Goal: Task Accomplishment & Management: Use online tool/utility

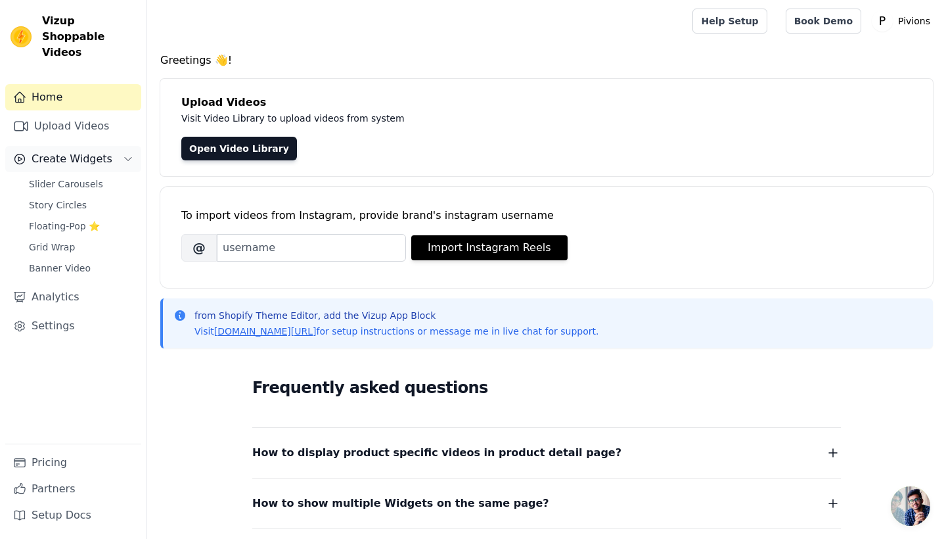
click at [66, 151] on span "Create Widgets" at bounding box center [72, 159] width 81 height 16
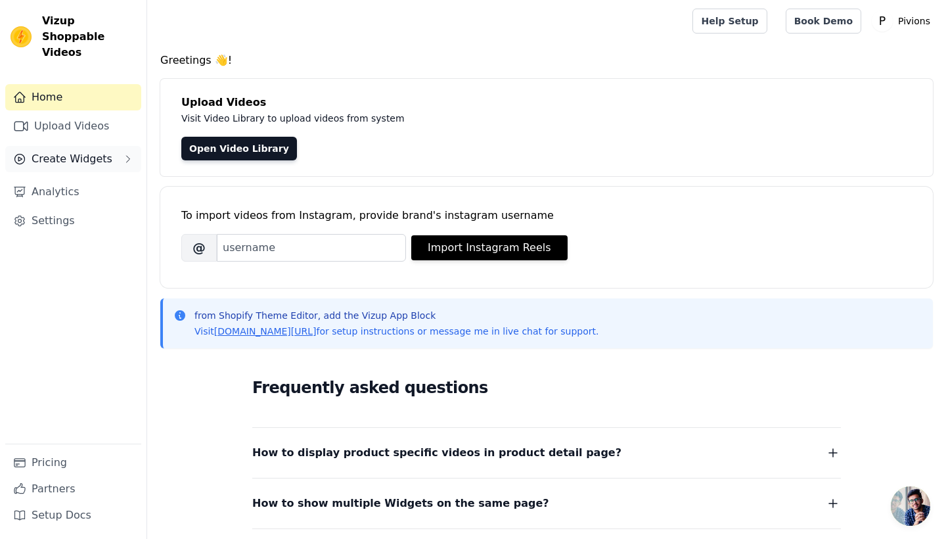
click at [72, 152] on button "Create Widgets" at bounding box center [73, 159] width 136 height 26
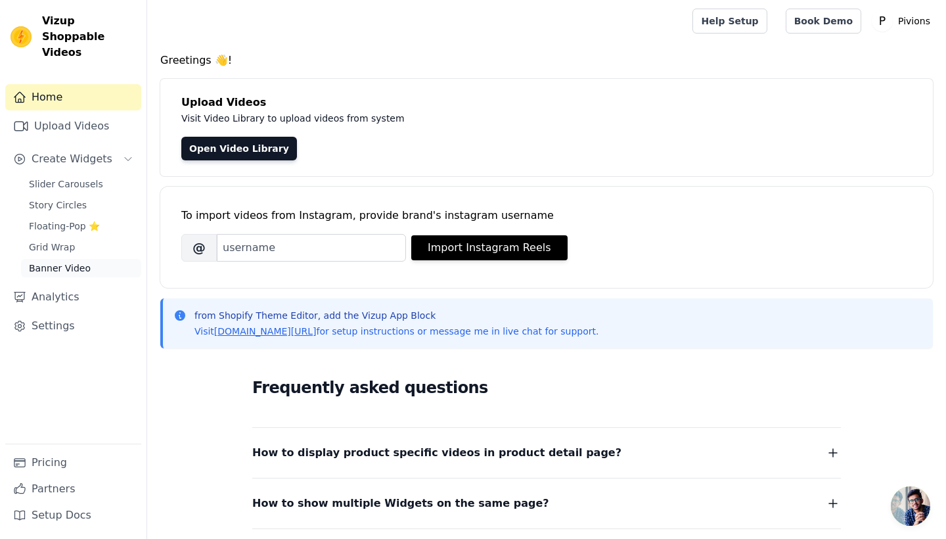
click at [57, 262] on span "Banner Video" at bounding box center [60, 268] width 62 height 13
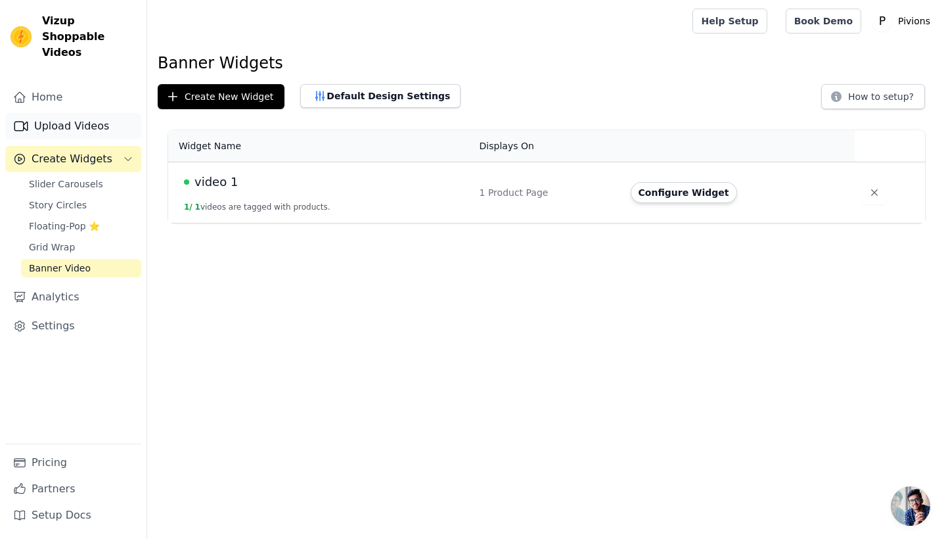
click at [53, 120] on link "Upload Videos" at bounding box center [73, 126] width 136 height 26
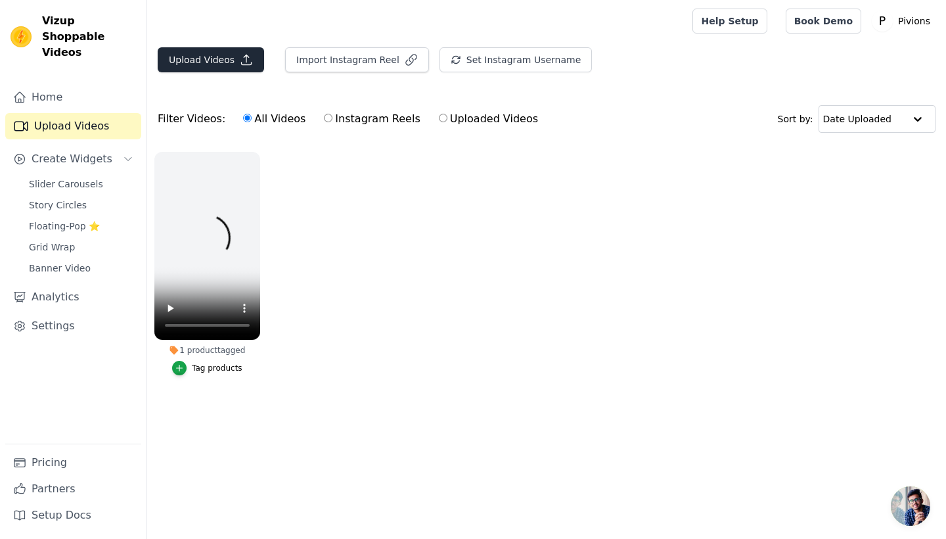
click at [239, 70] on button "Upload Videos" at bounding box center [211, 59] width 106 height 25
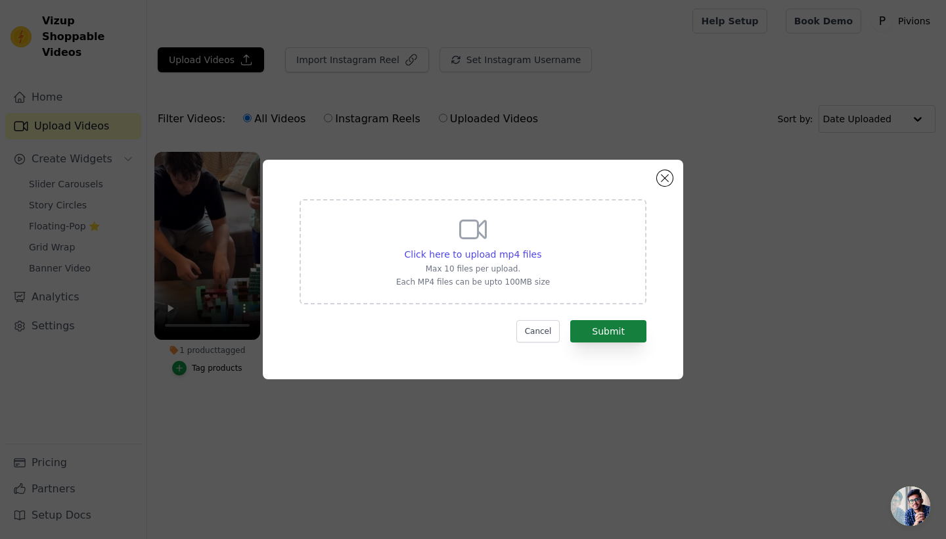
click at [589, 327] on button "Submit" at bounding box center [608, 331] width 76 height 22
click at [513, 254] on span "Click here to upload mp4 files" at bounding box center [473, 254] width 137 height 11
click at [541, 248] on input "Click here to upload mp4 files Max 10 files per upload. Each MP4 files can be u…" at bounding box center [541, 247] width 1 height 1
click at [196, 120] on div "Click here to upload mp4 files Max 10 files per upload. Each MP4 files can be u…" at bounding box center [473, 269] width 946 height 539
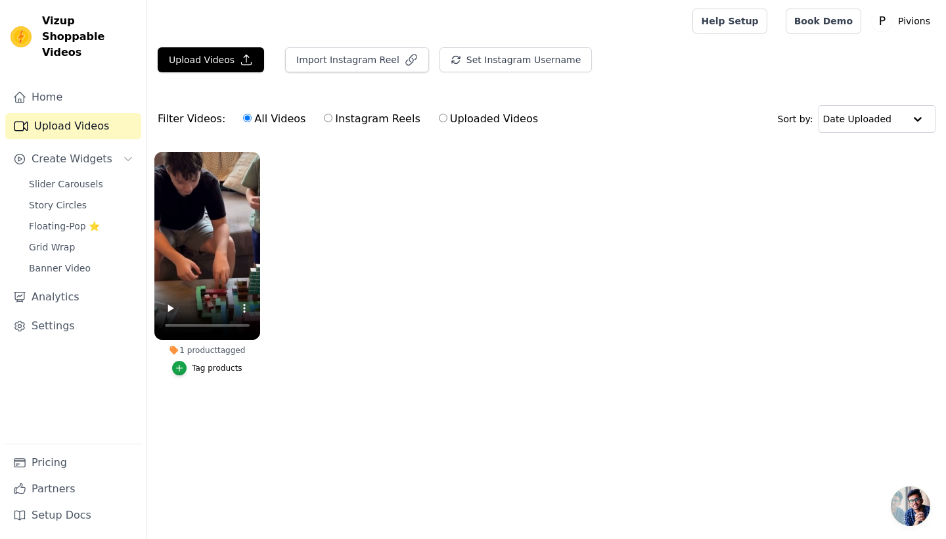
click at [274, 18] on div at bounding box center [417, 21] width 519 height 42
click at [258, 62] on button "Upload Videos" at bounding box center [211, 59] width 106 height 25
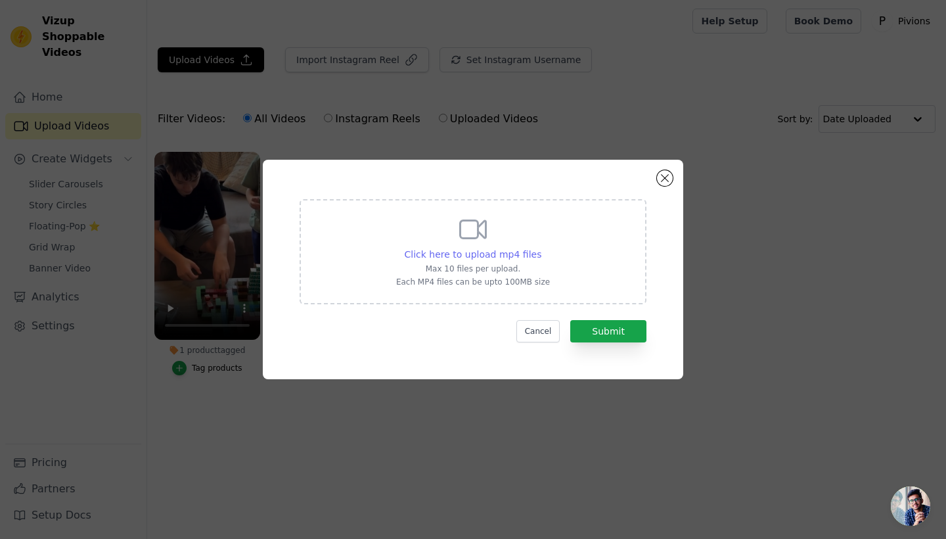
click at [519, 252] on span "Click here to upload mp4 files" at bounding box center [473, 254] width 137 height 11
click at [541, 248] on input "Click here to upload mp4 files Max 10 files per upload. Each MP4 files can be u…" at bounding box center [541, 247] width 1 height 1
type input "C:\fakepath\Progetto senza titolo-8.mp4"
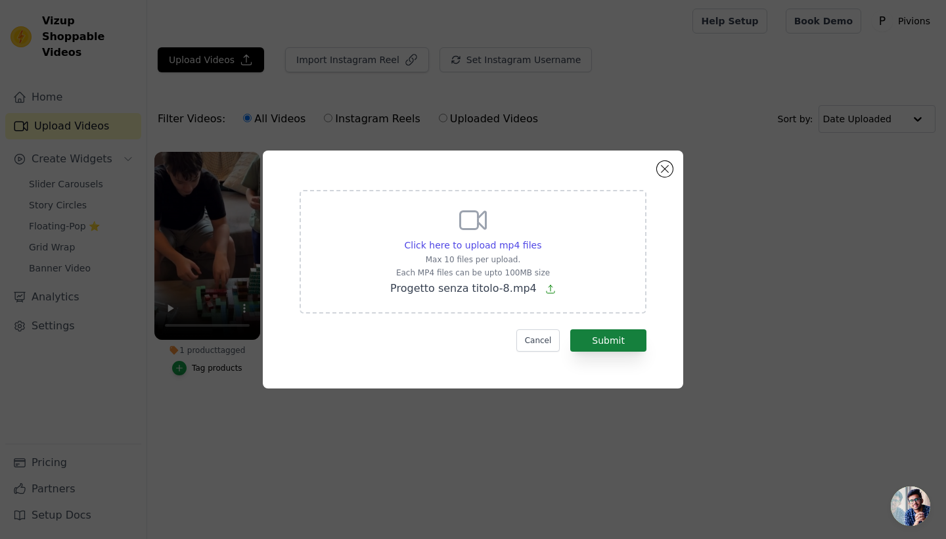
click at [608, 342] on button "Submit" at bounding box center [608, 340] width 76 height 22
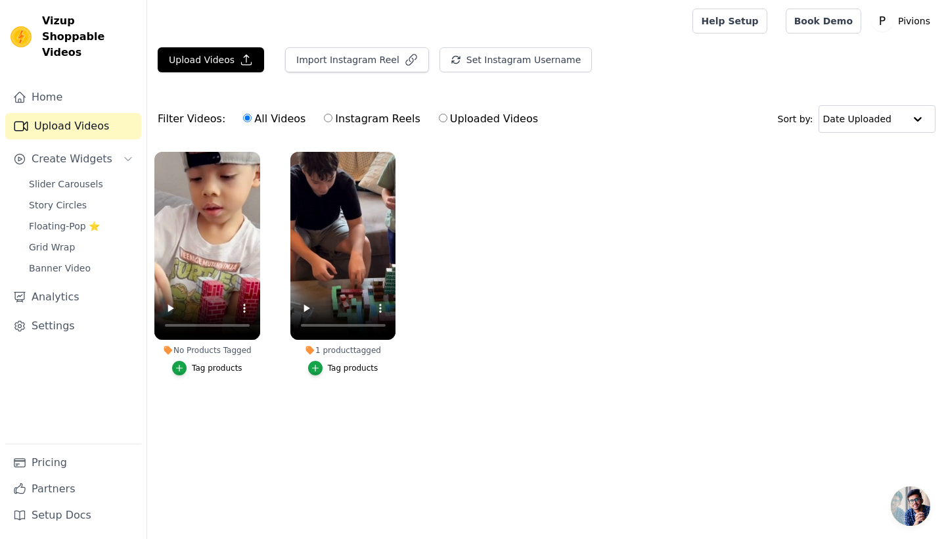
click at [210, 363] on div "Tag products" at bounding box center [217, 368] width 51 height 11
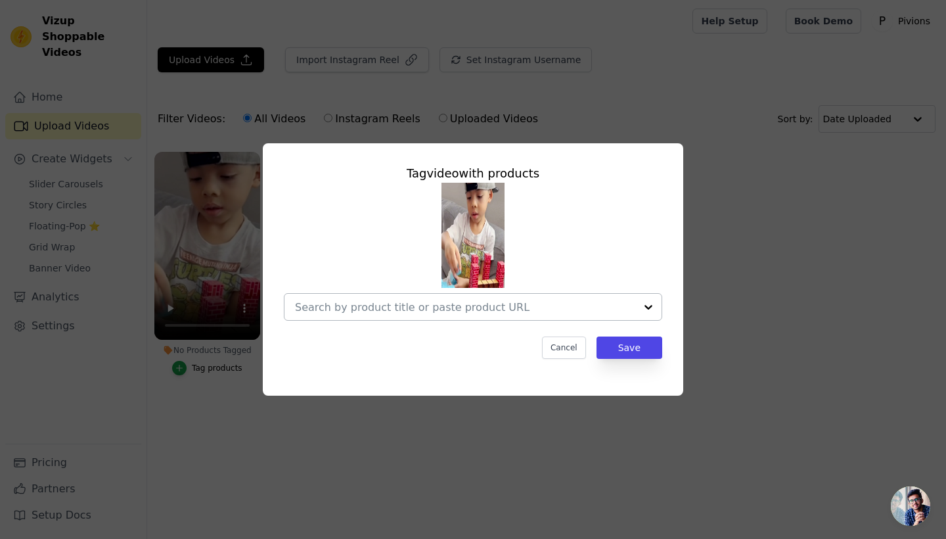
click at [639, 304] on div at bounding box center [648, 307] width 26 height 26
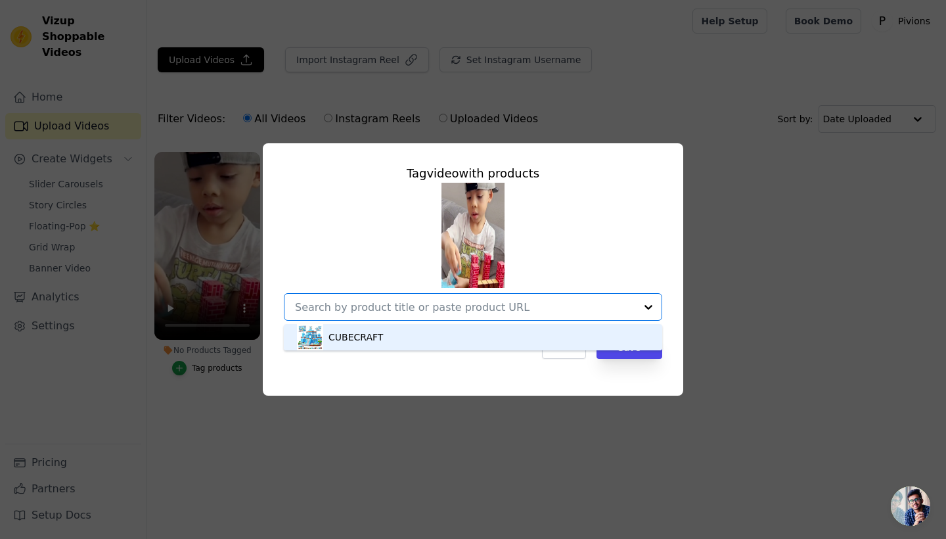
click at [403, 334] on div "CUBECRAFT" at bounding box center [473, 337] width 352 height 26
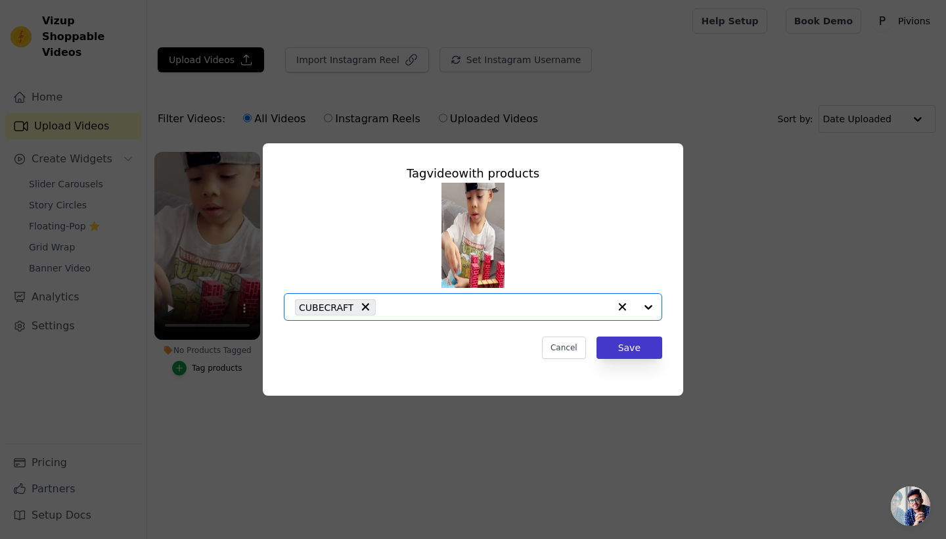
click at [612, 347] on button "Save" at bounding box center [630, 347] width 66 height 22
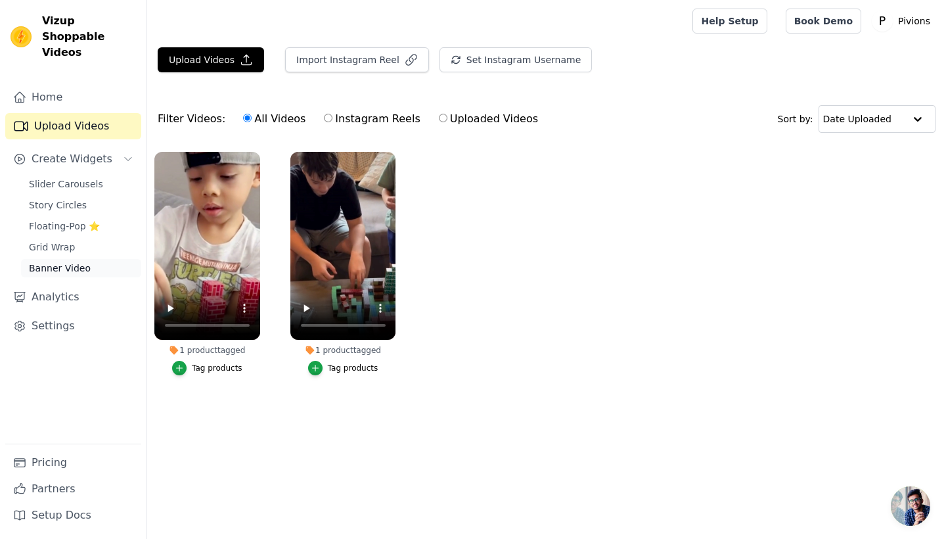
click at [87, 259] on link "Banner Video" at bounding box center [81, 268] width 120 height 18
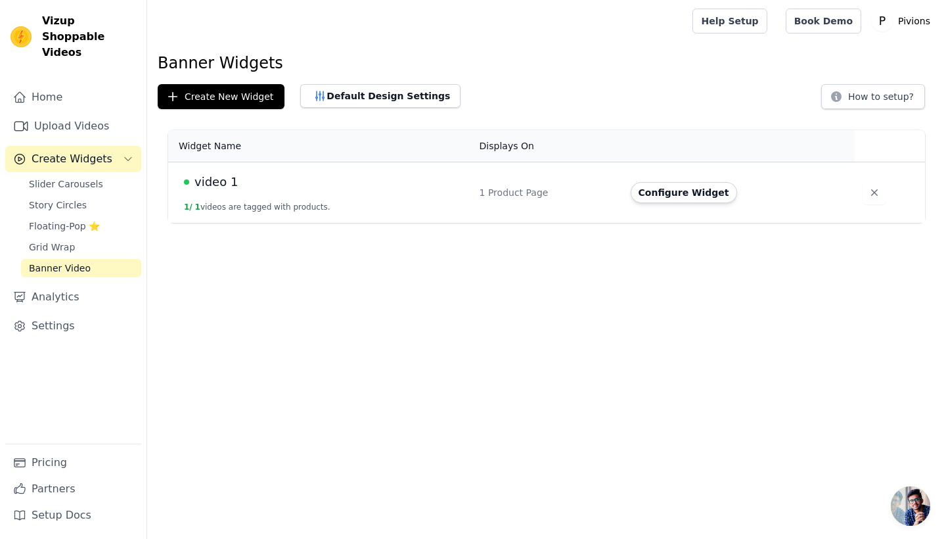
click at [204, 204] on button "1 / 1 videos are tagged with products." at bounding box center [257, 207] width 147 height 11
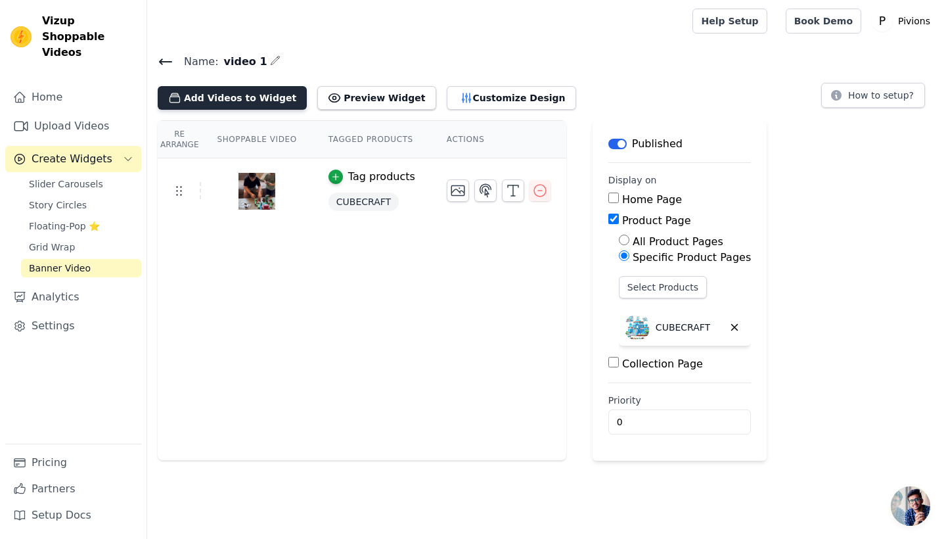
click at [266, 101] on button "Add Videos to Widget" at bounding box center [232, 98] width 149 height 24
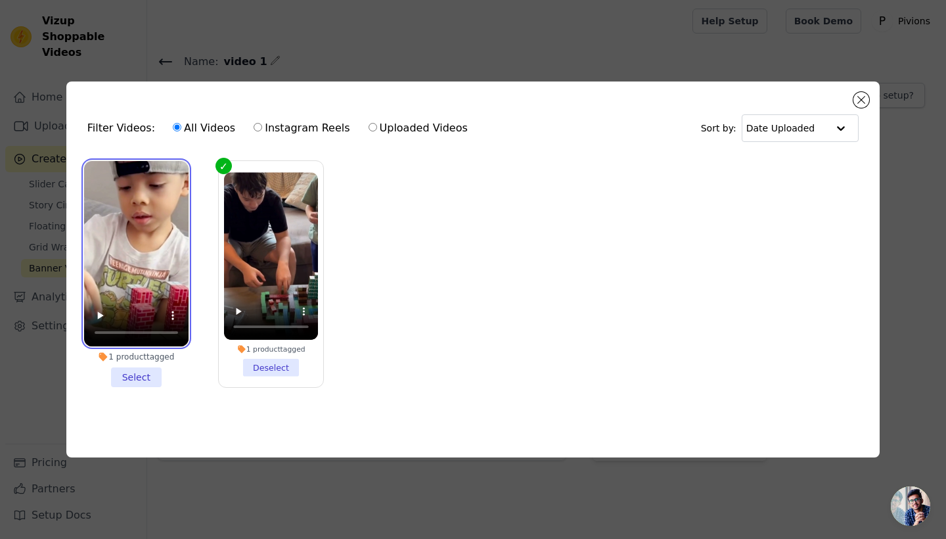
click at [157, 248] on video at bounding box center [136, 254] width 104 height 186
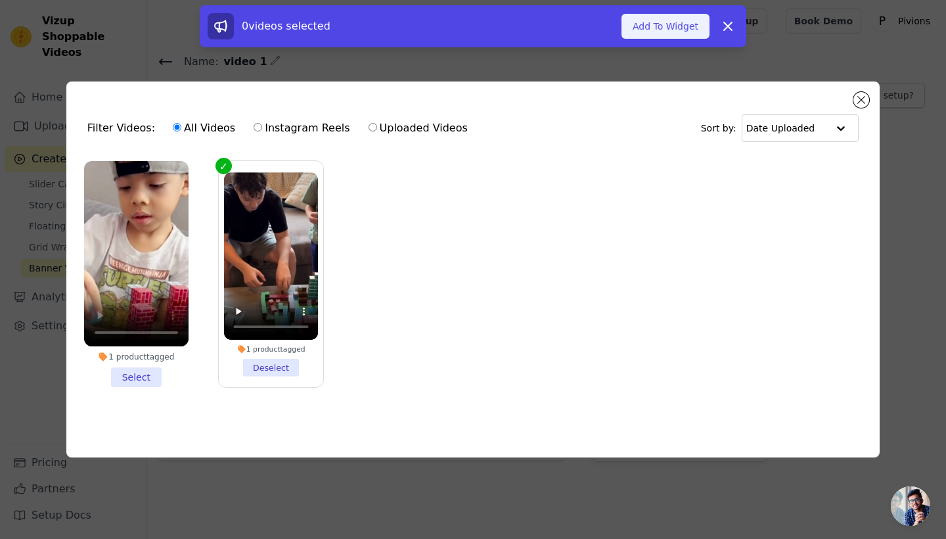
click at [657, 30] on button "Add To Widget" at bounding box center [666, 26] width 88 height 25
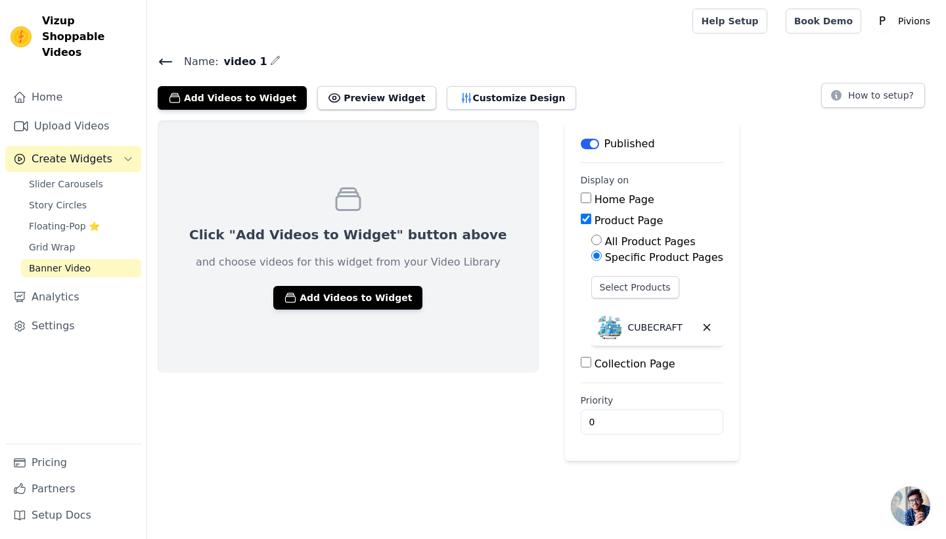
click at [581, 204] on div "Home Page" at bounding box center [652, 200] width 143 height 16
click at [581, 200] on input "Home Page" at bounding box center [586, 198] width 11 height 11
checkbox input "true"
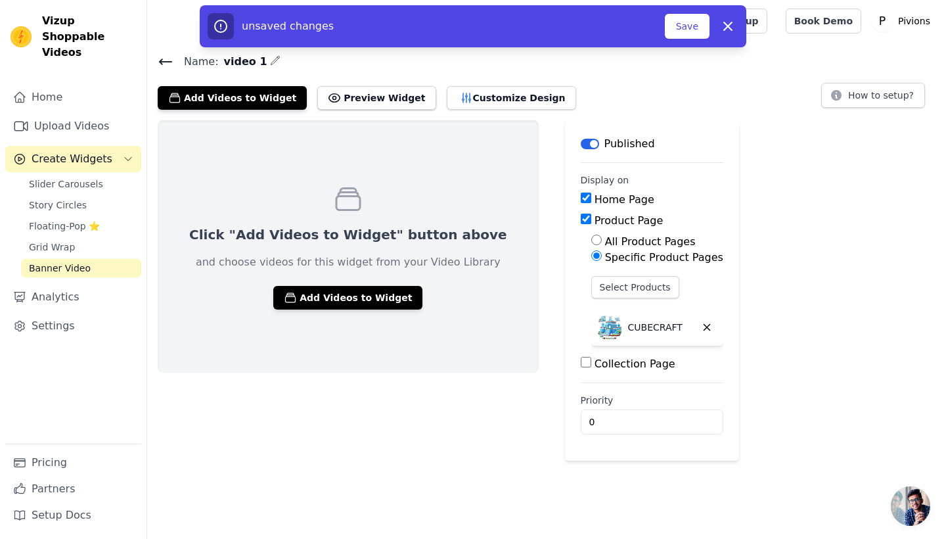
click at [581, 221] on input "Product Page" at bounding box center [586, 219] width 11 height 11
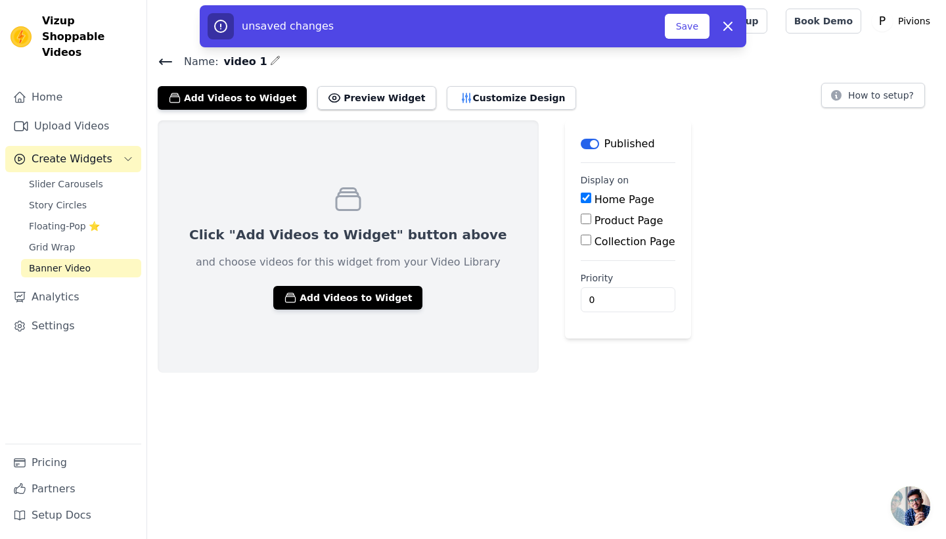
click at [581, 221] on input "Product Page" at bounding box center [586, 219] width 11 height 11
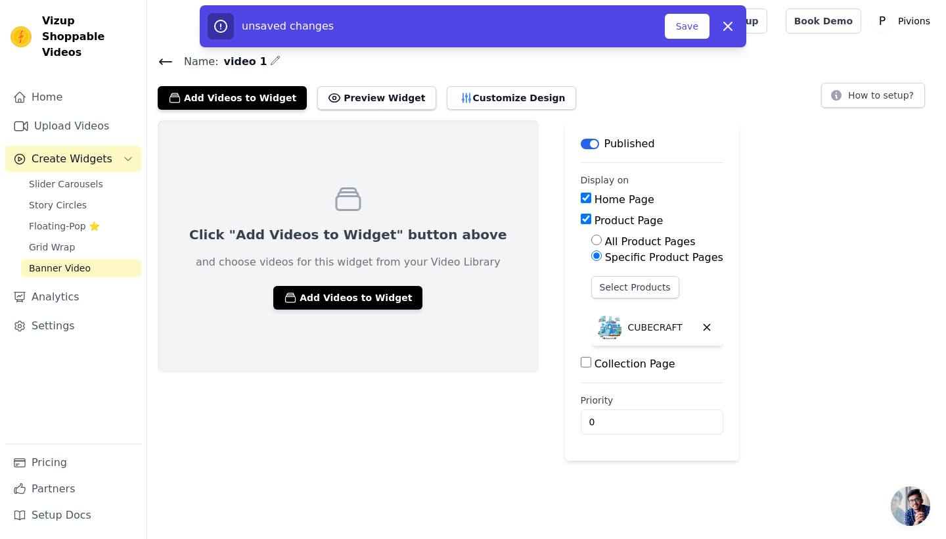
click at [581, 221] on input "Product Page" at bounding box center [586, 219] width 11 height 11
checkbox input "false"
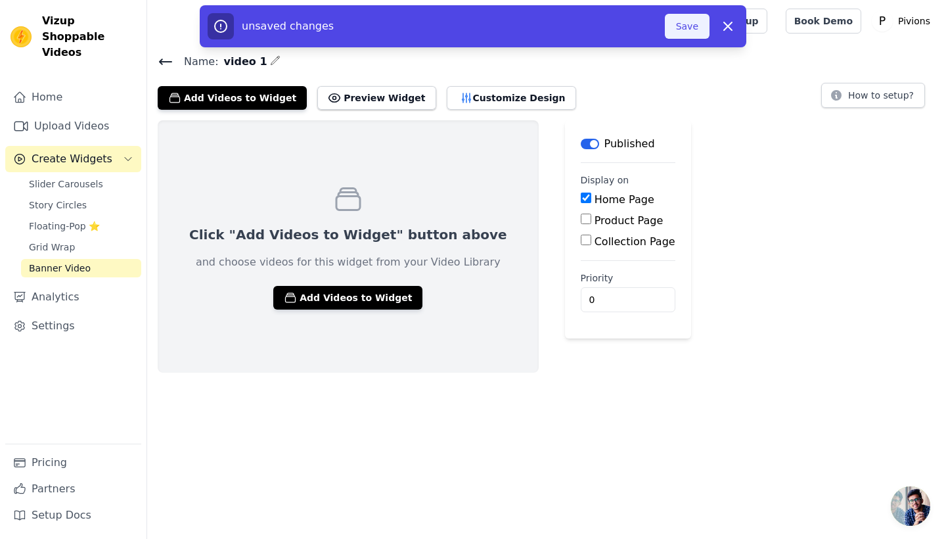
click at [683, 20] on button "Save" at bounding box center [687, 26] width 45 height 25
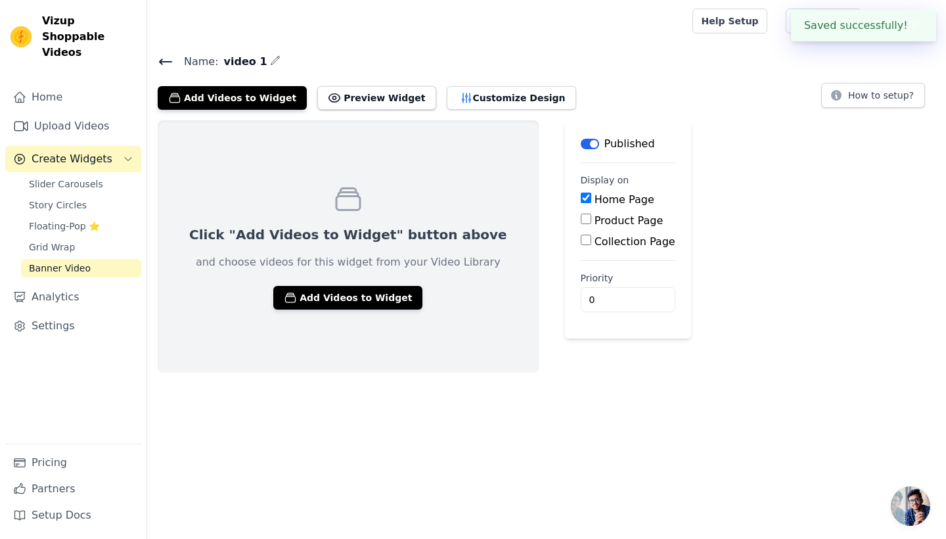
click at [73, 262] on span "Banner Video" at bounding box center [60, 268] width 62 height 13
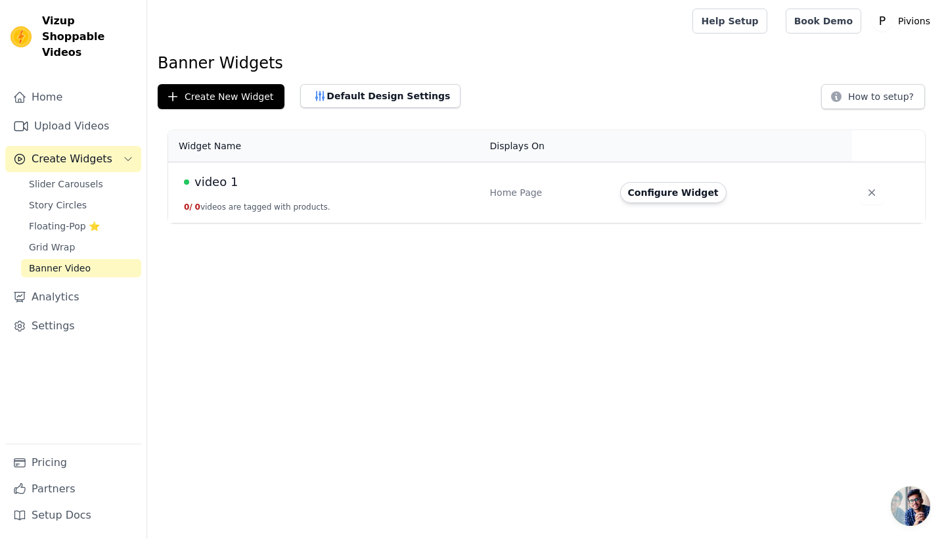
click at [336, 181] on div "video 1" at bounding box center [329, 182] width 290 height 18
click at [204, 212] on button "0 / 0 videos are tagged with products." at bounding box center [257, 207] width 147 height 11
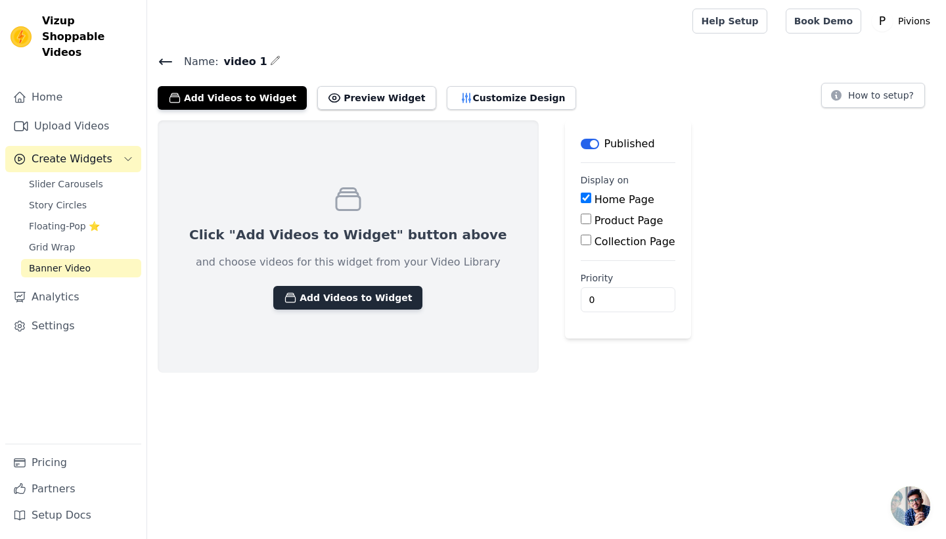
click at [364, 302] on button "Add Videos to Widget" at bounding box center [347, 298] width 149 height 24
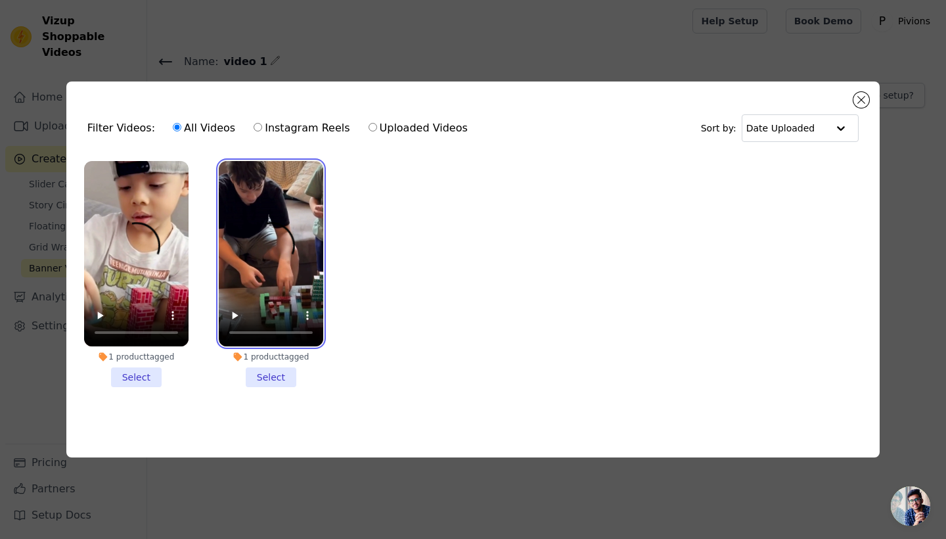
click at [269, 265] on video at bounding box center [271, 254] width 104 height 186
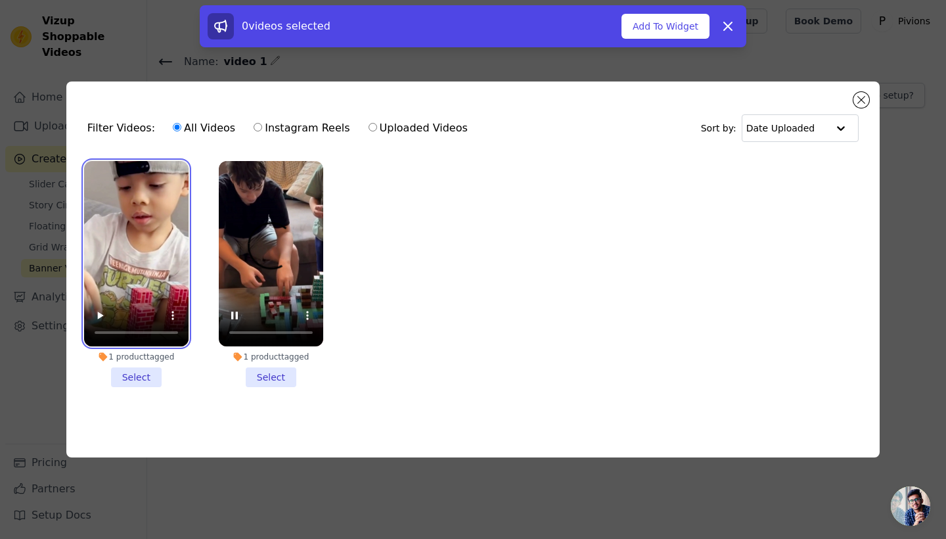
click at [172, 268] on video at bounding box center [136, 254] width 104 height 186
click at [152, 380] on li "1 product tagged Select" at bounding box center [136, 274] width 104 height 227
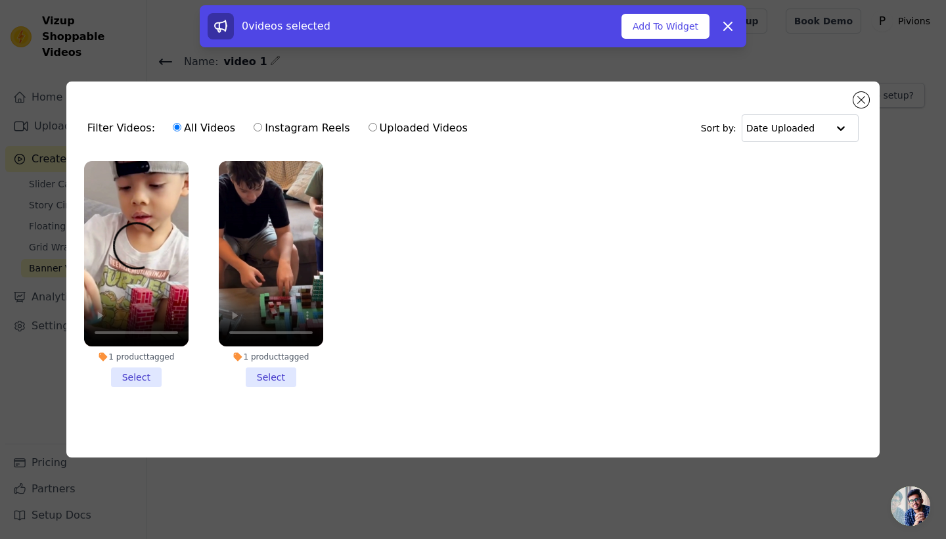
click at [0, 0] on input "1 product tagged Select" at bounding box center [0, 0] width 0 height 0
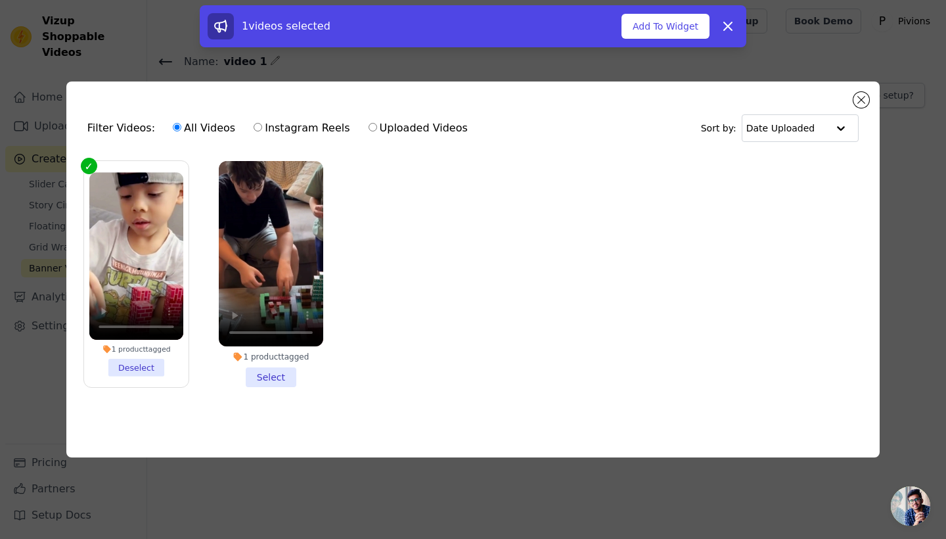
click at [642, 40] on div "1 videos selected Add To Widget Dismiss" at bounding box center [473, 26] width 547 height 42
click at [645, 30] on button "Add To Widget" at bounding box center [666, 26] width 88 height 25
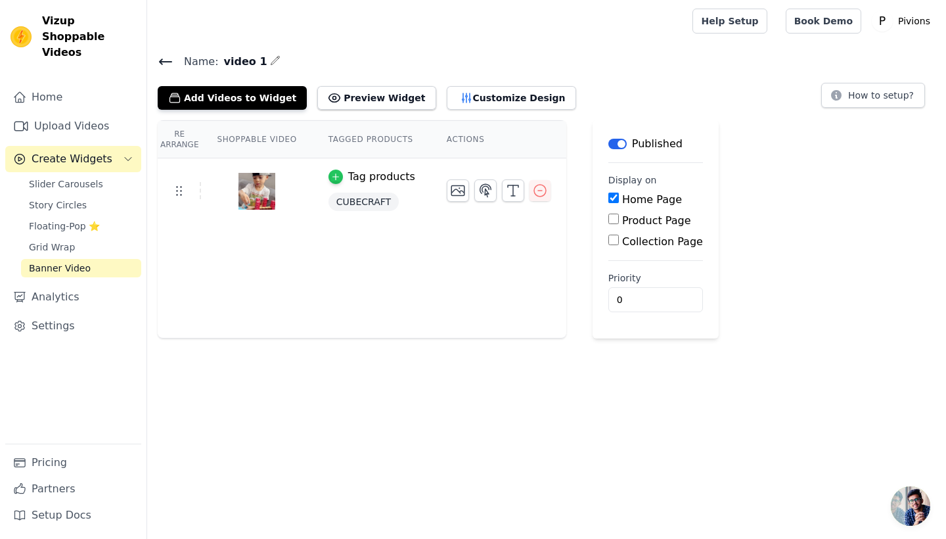
click at [337, 176] on icon "button" at bounding box center [335, 177] width 6 height 6
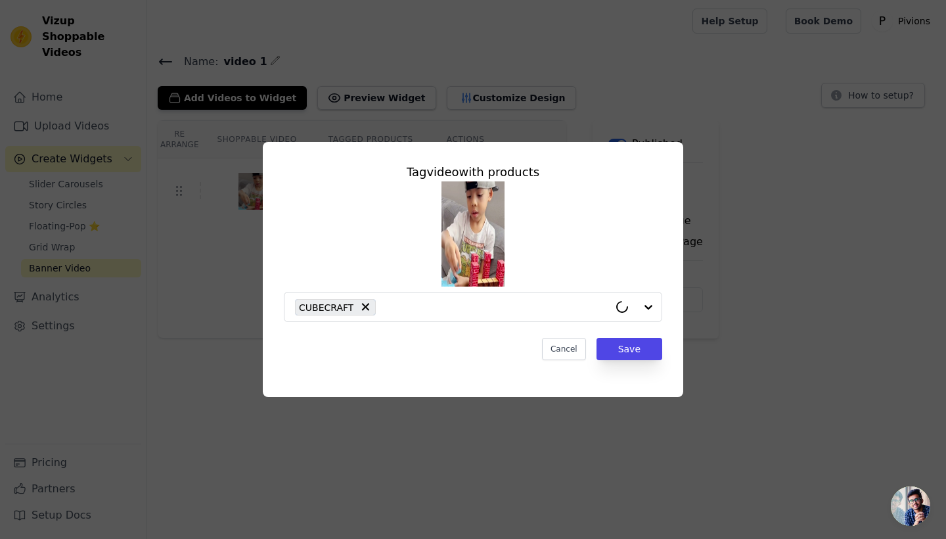
click at [258, 363] on div "Tag video with products CUBECRAFT Cancel Save" at bounding box center [473, 269] width 904 height 297
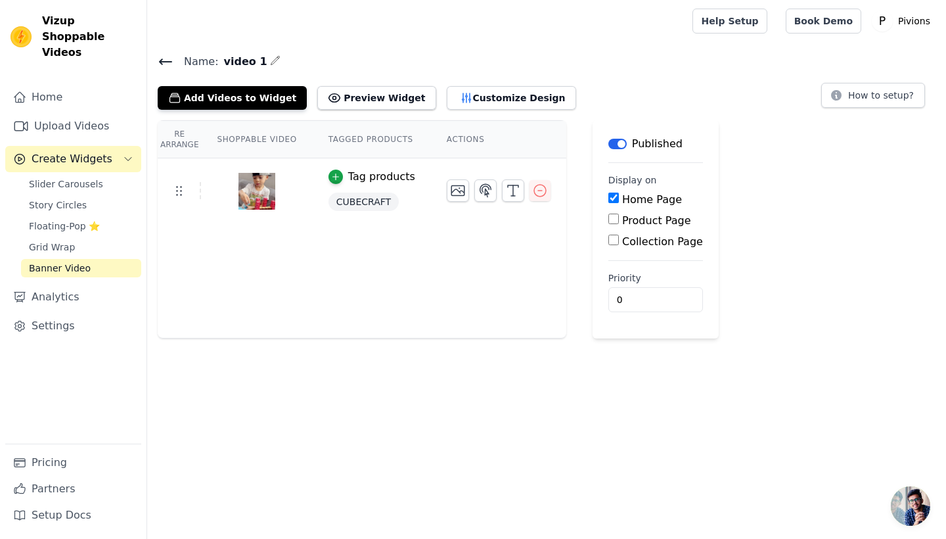
click at [93, 151] on span "Create Widgets" at bounding box center [72, 159] width 81 height 16
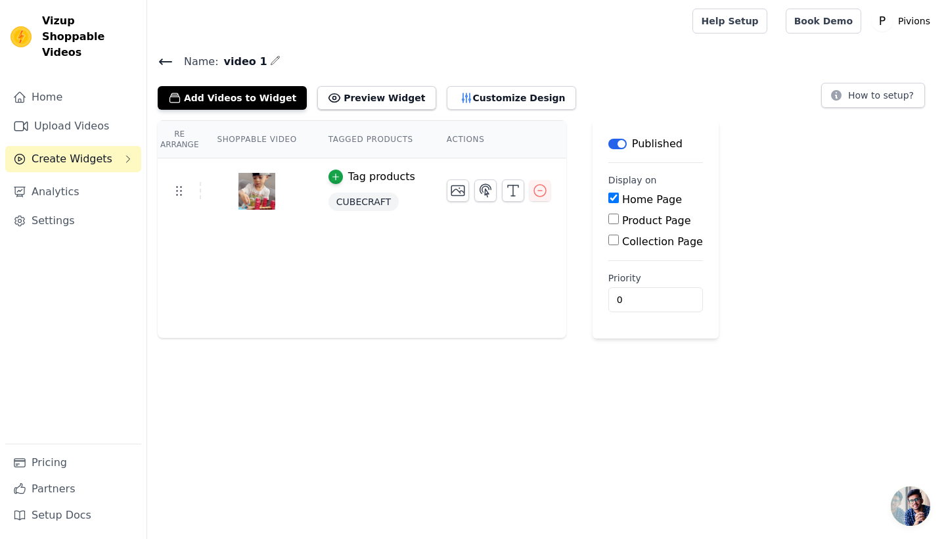
click at [93, 151] on span "Create Widgets" at bounding box center [72, 159] width 81 height 16
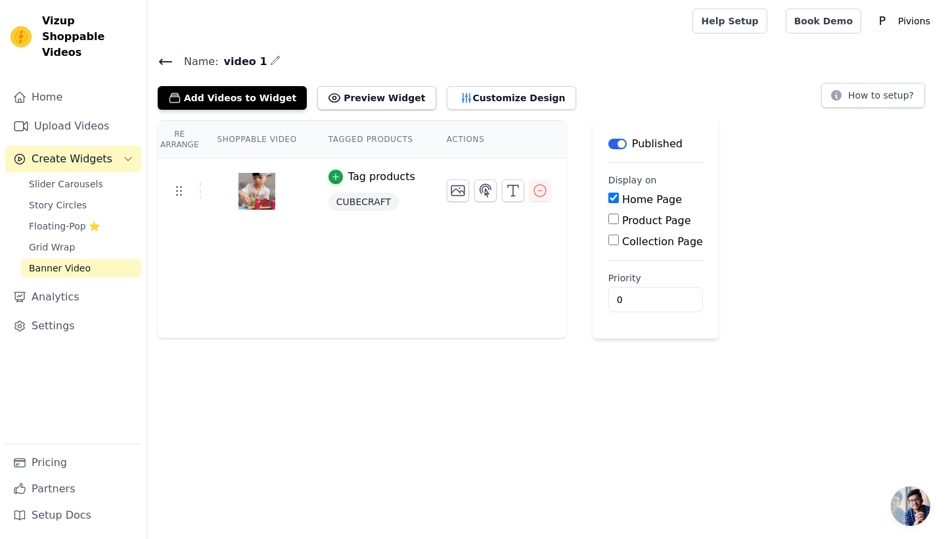
click at [162, 64] on icon at bounding box center [166, 62] width 16 height 16
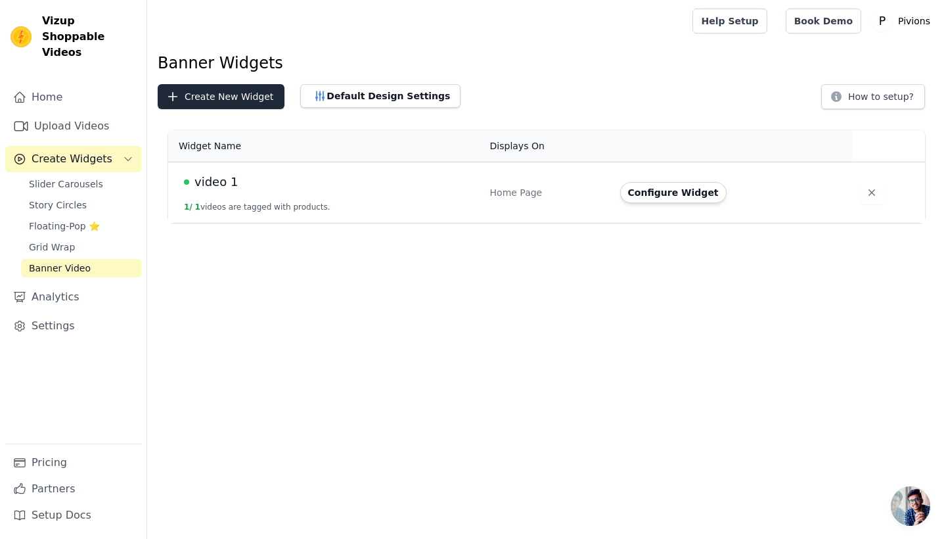
click at [245, 91] on button "Create New Widget" at bounding box center [221, 96] width 127 height 25
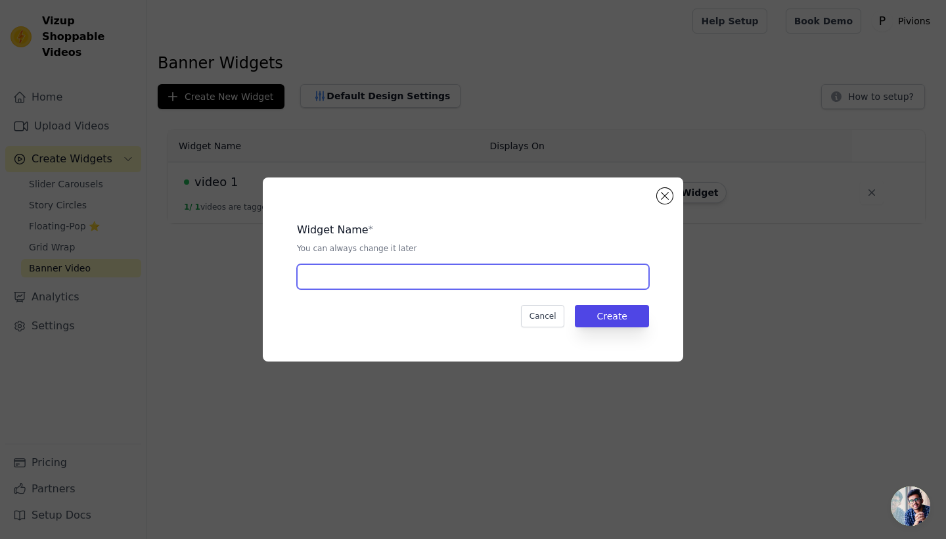
click at [562, 283] on input "text" at bounding box center [473, 276] width 352 height 25
type input "video 2"
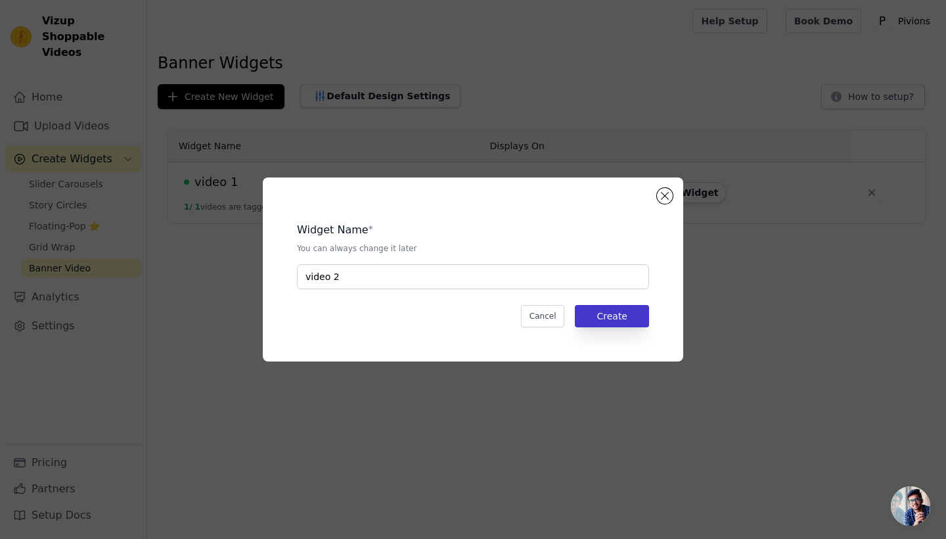
click at [609, 310] on button "Create" at bounding box center [612, 316] width 74 height 22
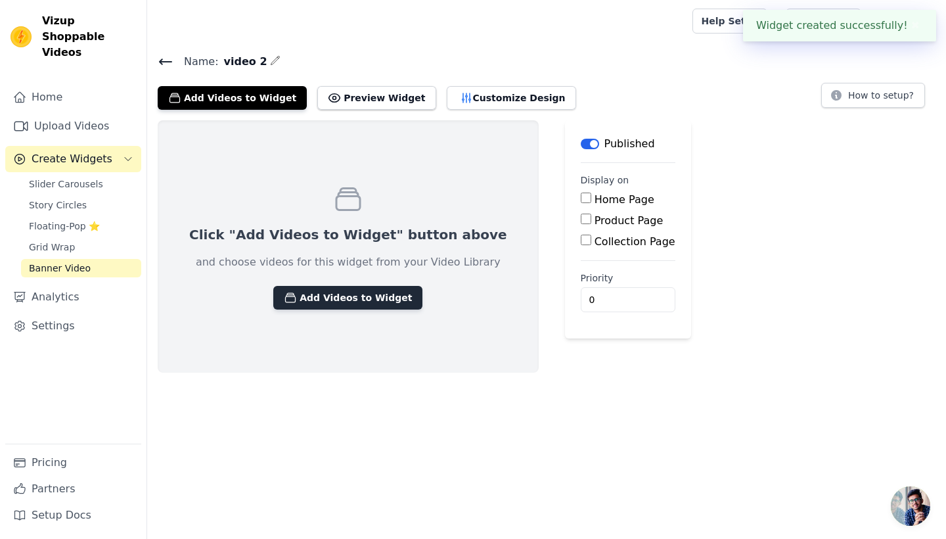
click at [348, 292] on button "Add Videos to Widget" at bounding box center [347, 298] width 149 height 24
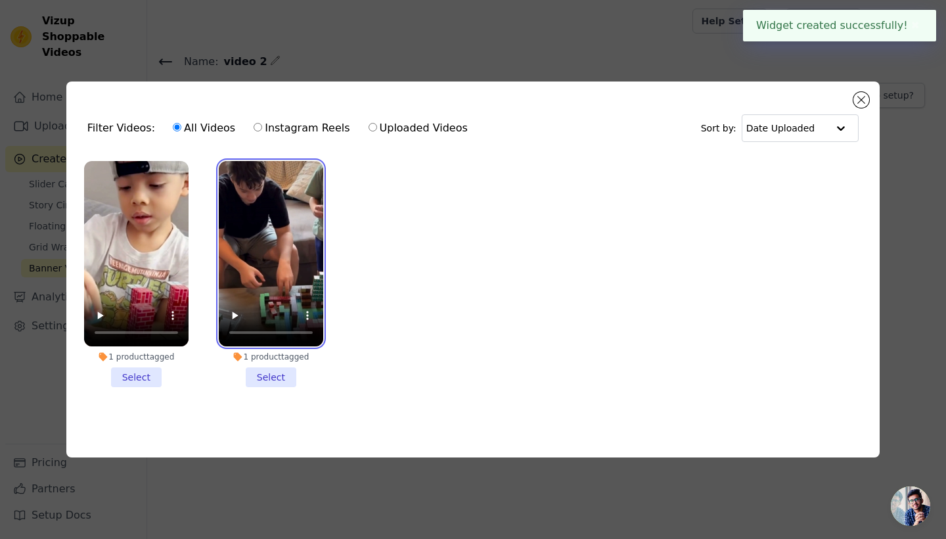
click at [313, 280] on video at bounding box center [271, 254] width 104 height 186
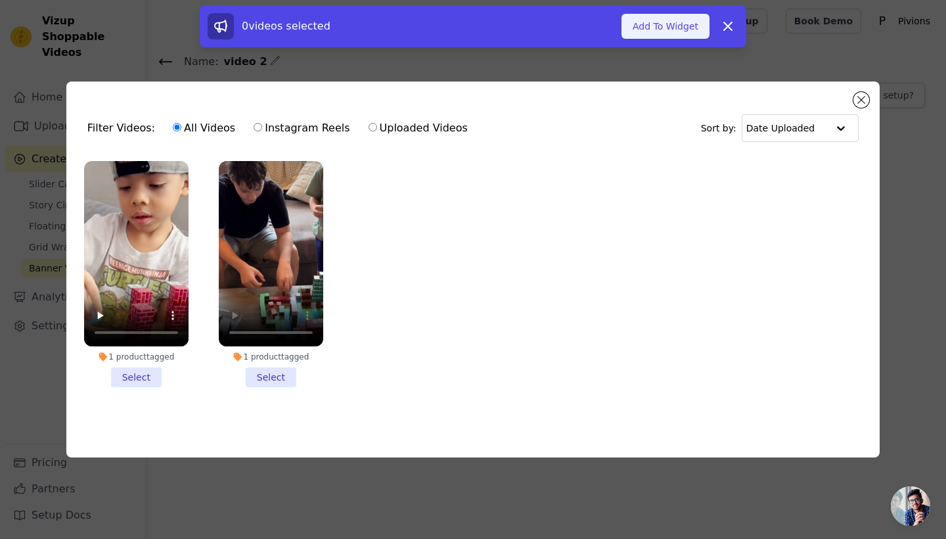
click at [677, 25] on button "Add To Widget" at bounding box center [666, 26] width 88 height 25
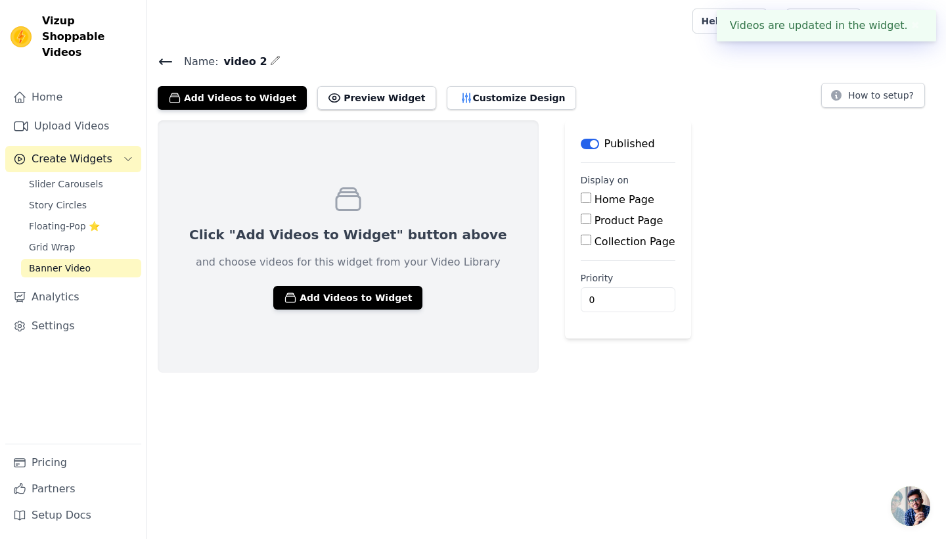
click at [581, 223] on input "Product Page" at bounding box center [586, 219] width 11 height 11
checkbox input "true"
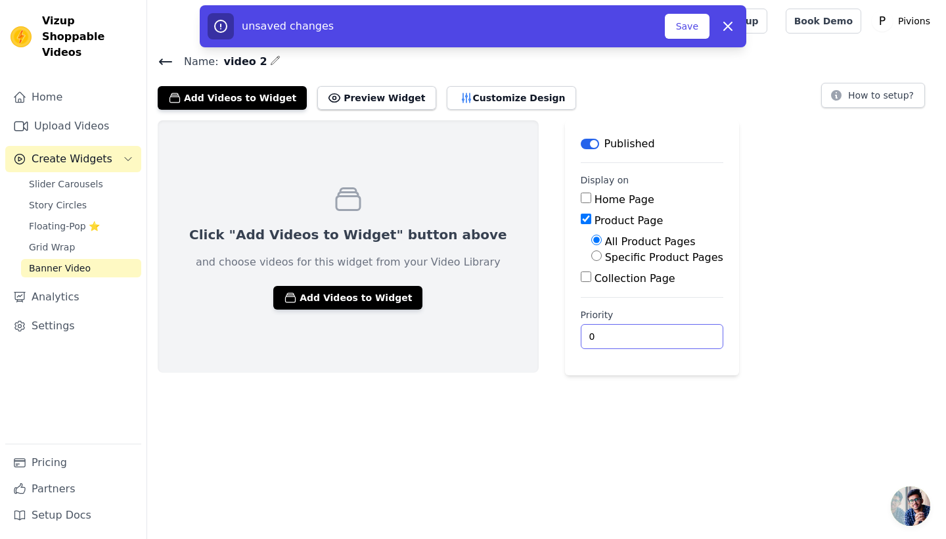
click at [584, 337] on input "0" at bounding box center [652, 336] width 143 height 25
click at [692, 332] on div "Click "Add Videos to Widget" button above and choose videos for this widget fro…" at bounding box center [546, 247] width 799 height 255
click at [702, 18] on button "Save" at bounding box center [687, 26] width 45 height 25
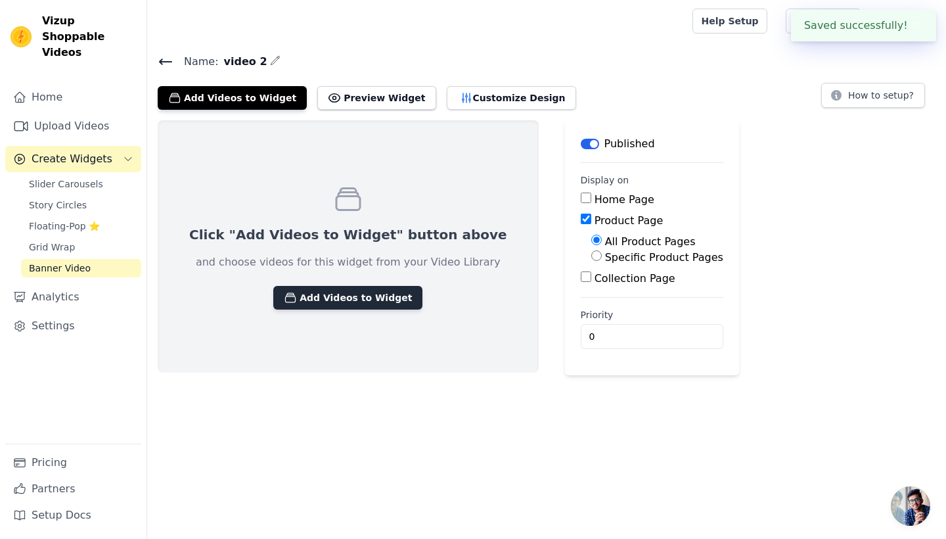
click at [319, 297] on button "Add Videos to Widget" at bounding box center [347, 298] width 149 height 24
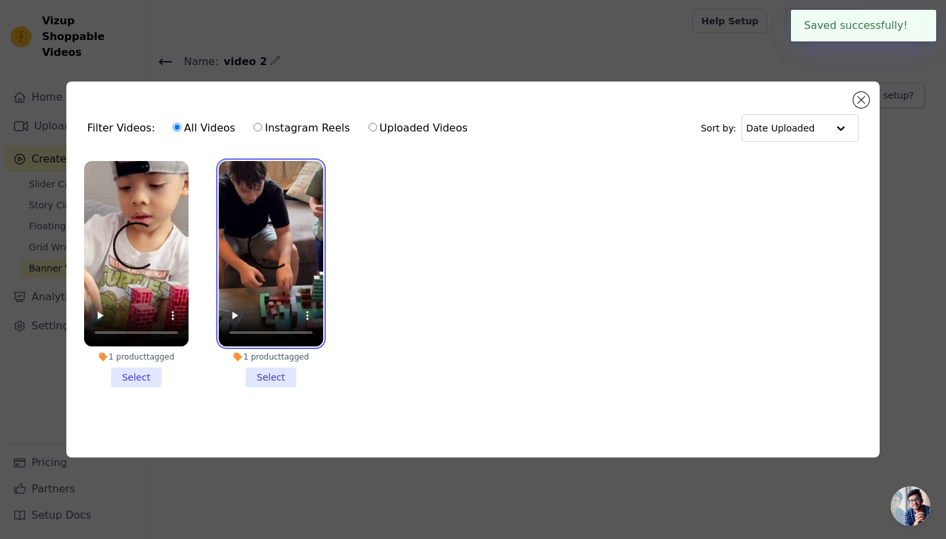
click at [319, 286] on video at bounding box center [271, 254] width 104 height 186
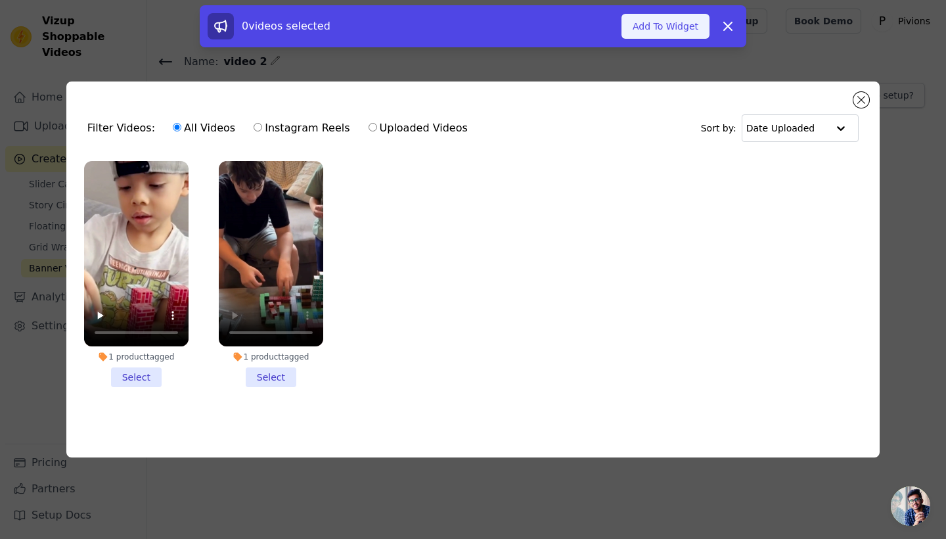
click at [666, 28] on button "Add To Widget" at bounding box center [666, 26] width 88 height 25
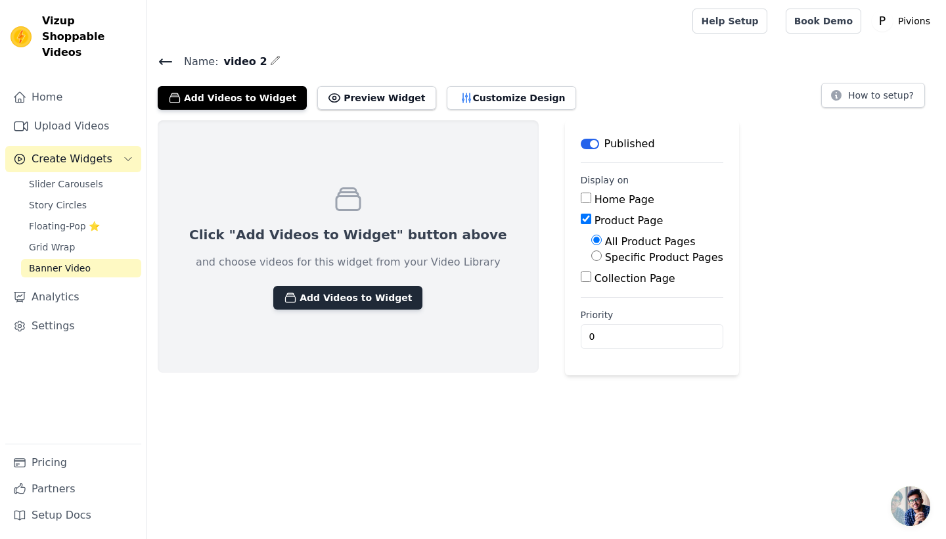
click at [331, 290] on button "Add Videos to Widget" at bounding box center [347, 298] width 149 height 24
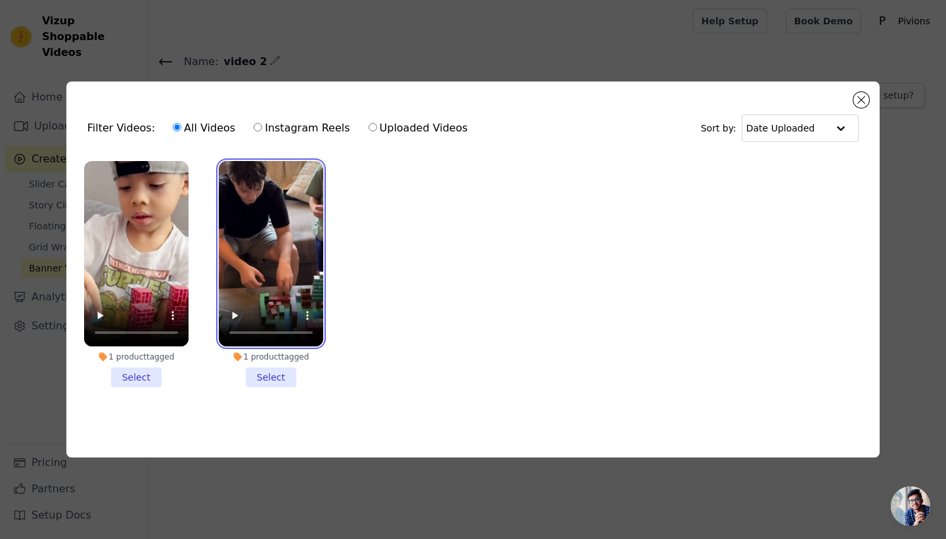
click at [286, 192] on video at bounding box center [271, 254] width 104 height 186
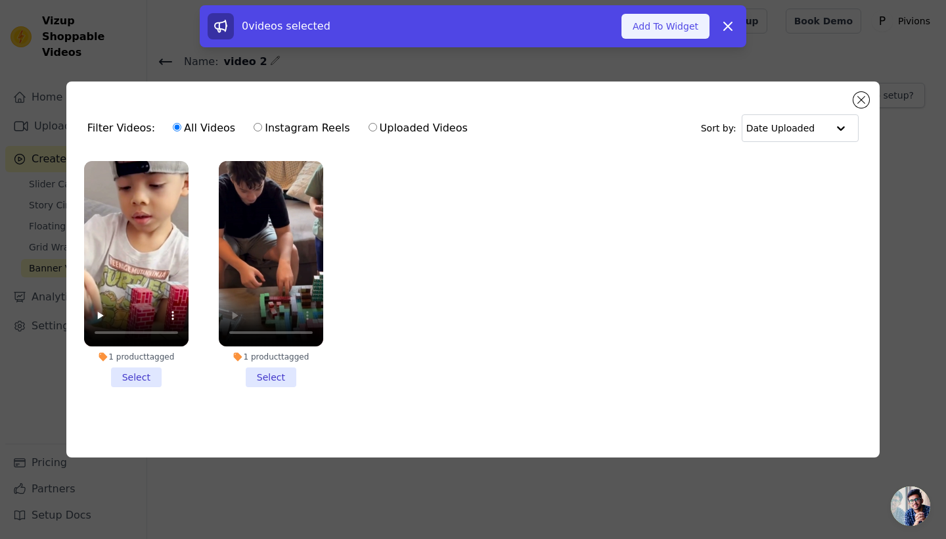
click at [678, 24] on button "Add To Widget" at bounding box center [666, 26] width 88 height 25
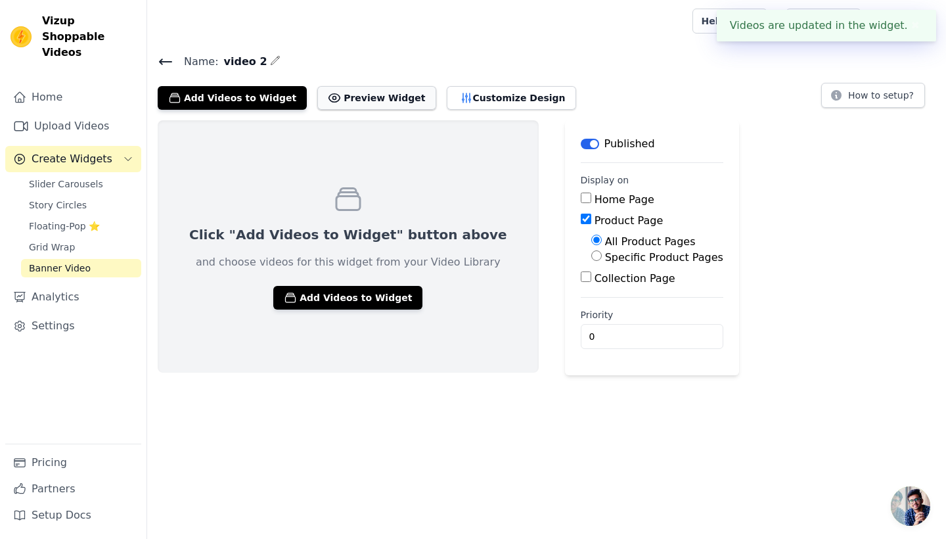
click at [377, 99] on button "Preview Widget" at bounding box center [376, 98] width 118 height 24
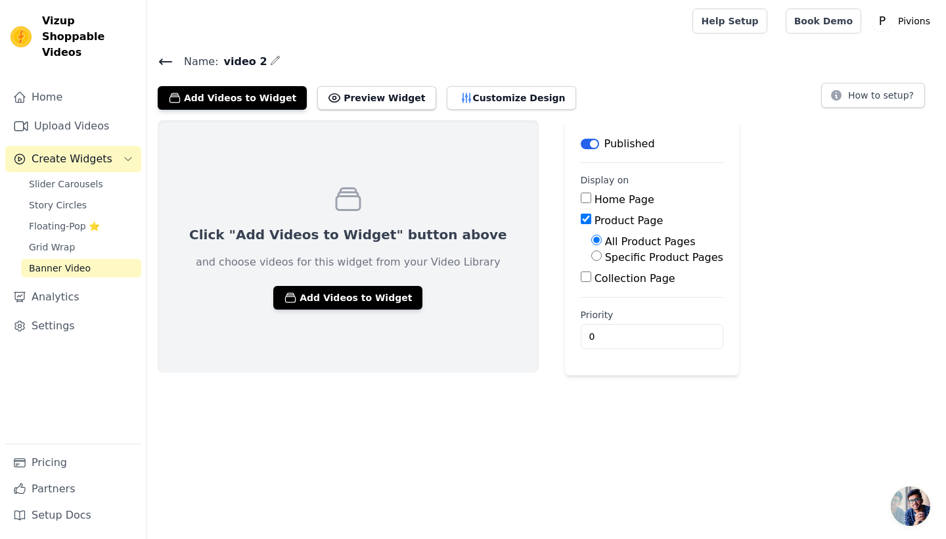
click at [159, 58] on icon at bounding box center [166, 62] width 16 height 16
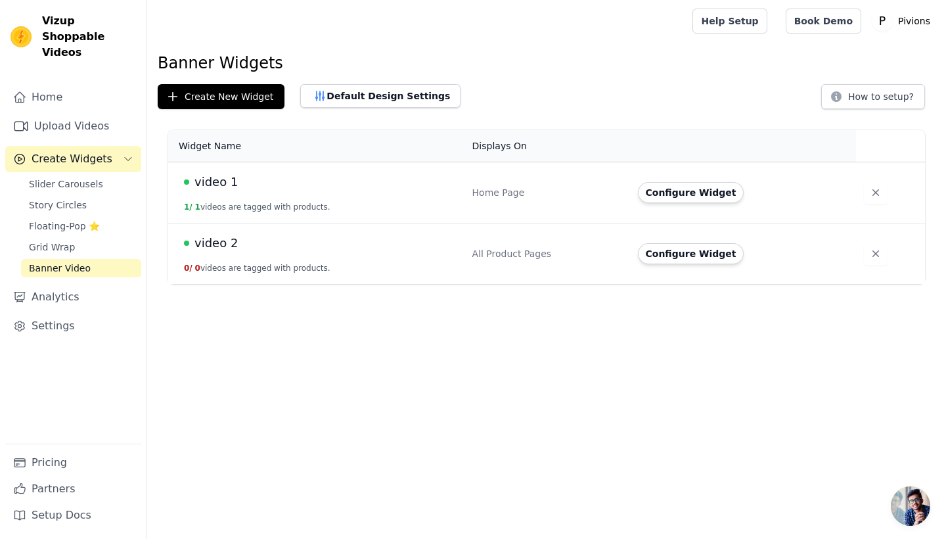
click at [311, 252] on div "video 2" at bounding box center [320, 243] width 273 height 18
click at [719, 260] on button "Configure Widget" at bounding box center [691, 253] width 106 height 21
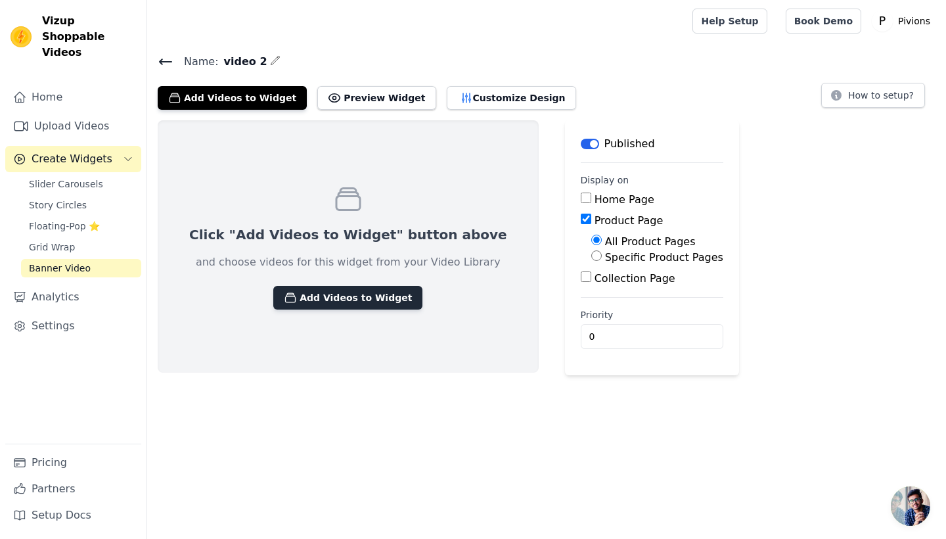
click at [320, 302] on button "Add Videos to Widget" at bounding box center [347, 298] width 149 height 24
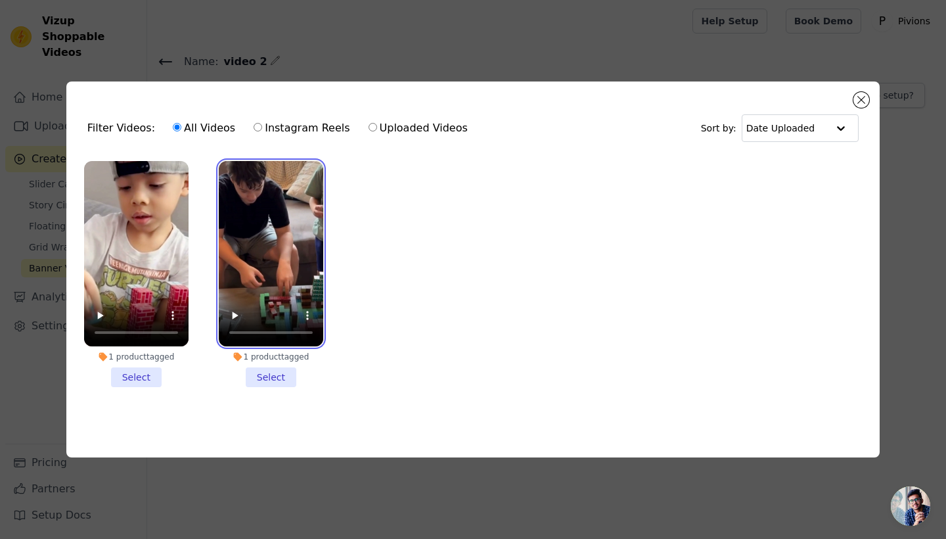
click at [319, 292] on video at bounding box center [271, 254] width 104 height 186
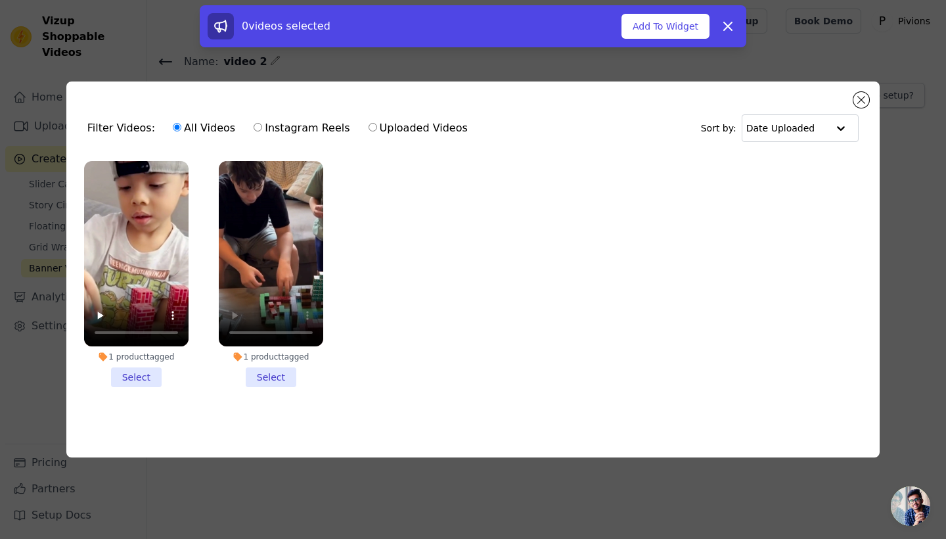
click at [649, 40] on div "0 videos selected Add To Widget Dismiss" at bounding box center [473, 26] width 547 height 42
click at [651, 34] on button "Add To Widget" at bounding box center [666, 26] width 88 height 25
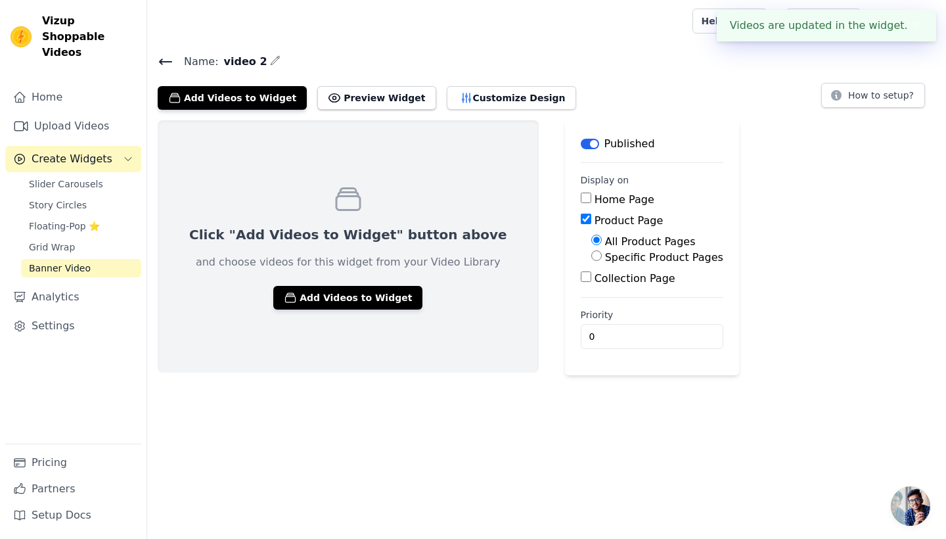
click at [175, 66] on span "Name:" at bounding box center [195, 62] width 45 height 16
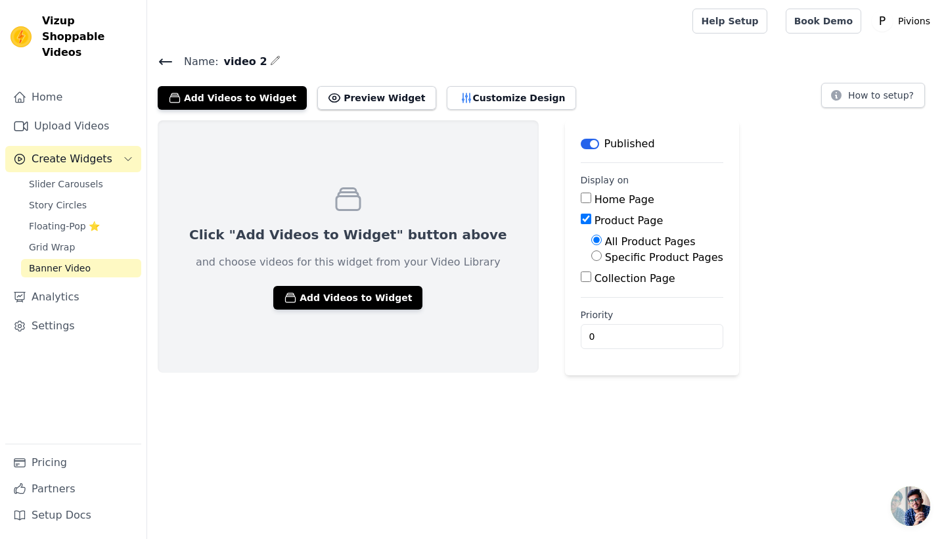
click at [172, 66] on icon at bounding box center [166, 62] width 16 height 16
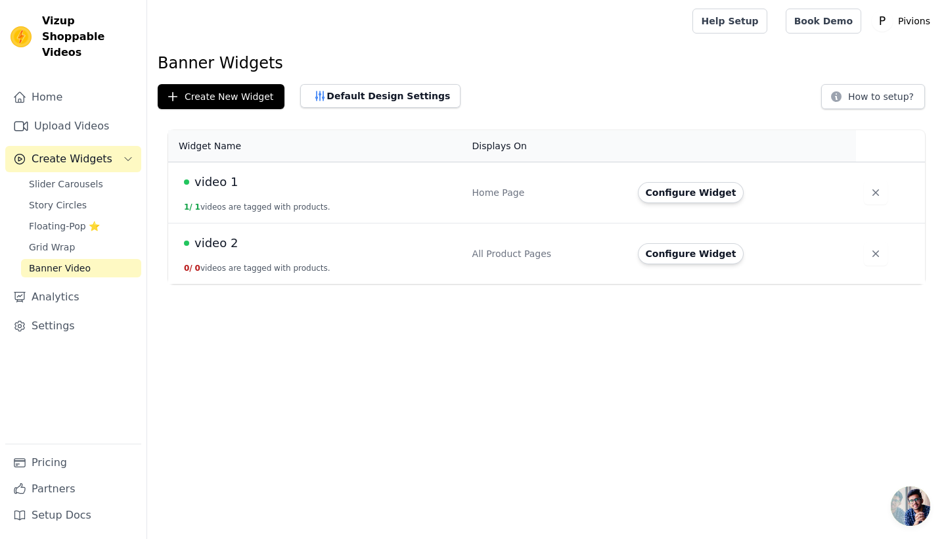
click at [197, 264] on span "0" at bounding box center [197, 268] width 5 height 9
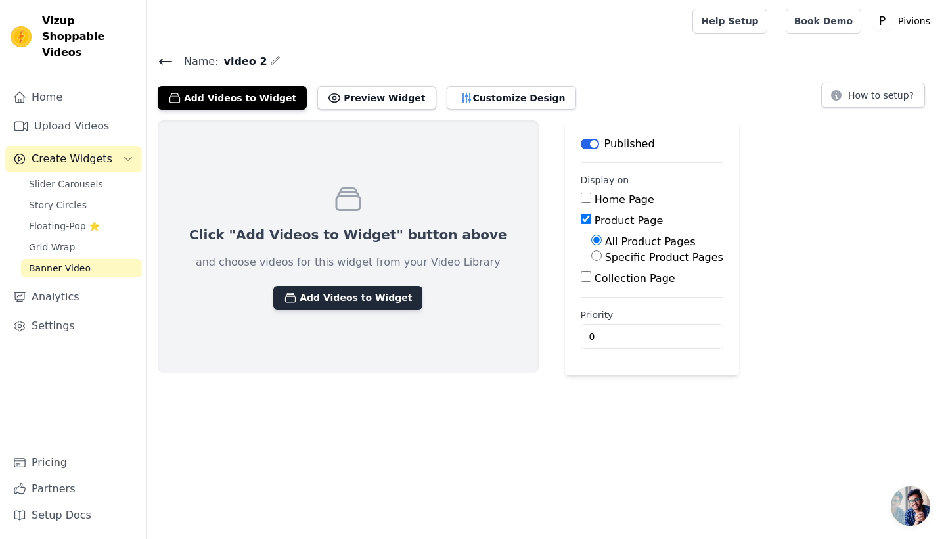
click at [320, 302] on button "Add Videos to Widget" at bounding box center [347, 298] width 149 height 24
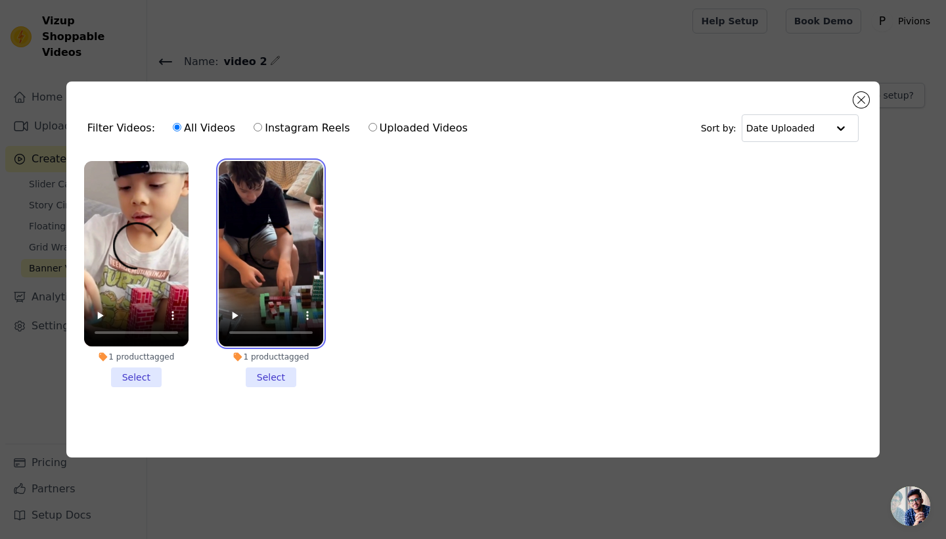
click at [304, 220] on video at bounding box center [271, 254] width 104 height 186
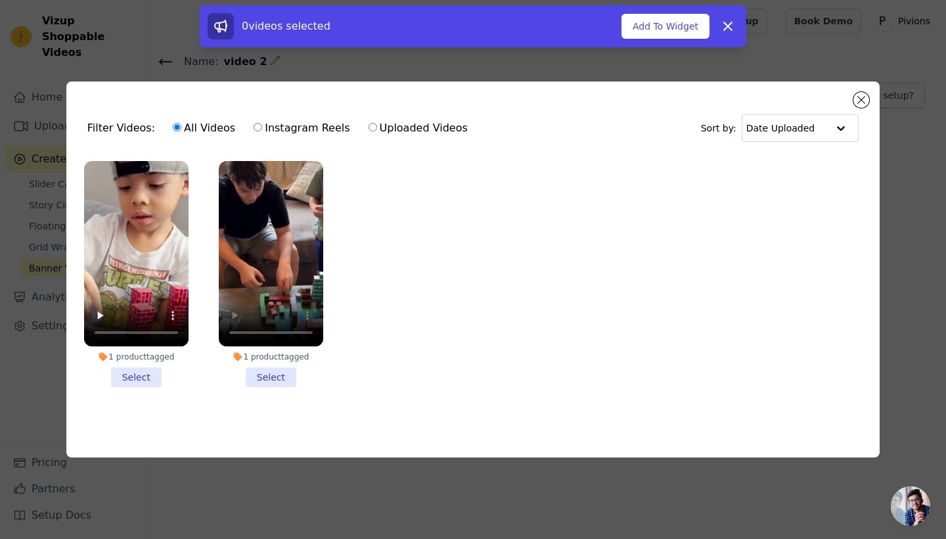
click at [282, 374] on li "1 product tagged Select" at bounding box center [271, 274] width 104 height 227
click at [0, 0] on input "1 product tagged Select" at bounding box center [0, 0] width 0 height 0
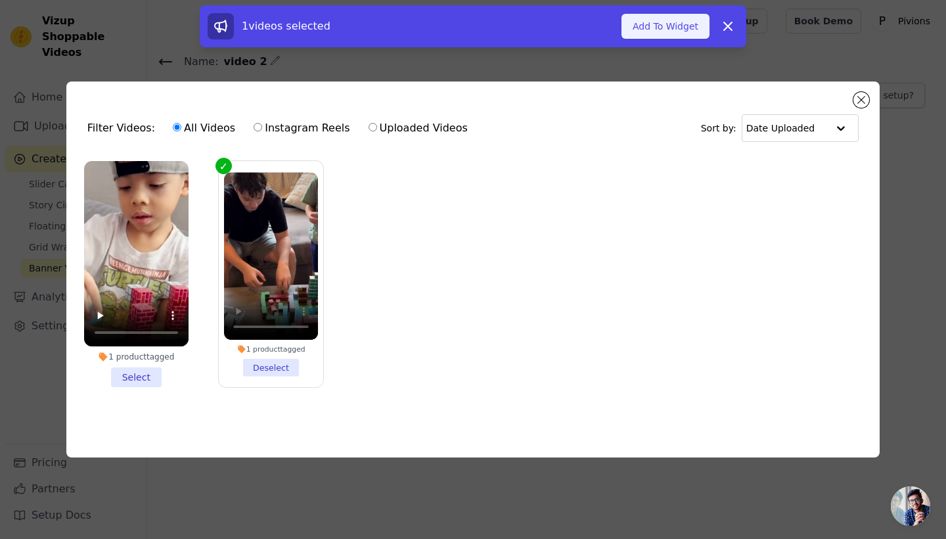
click at [664, 26] on button "Add To Widget" at bounding box center [666, 26] width 88 height 25
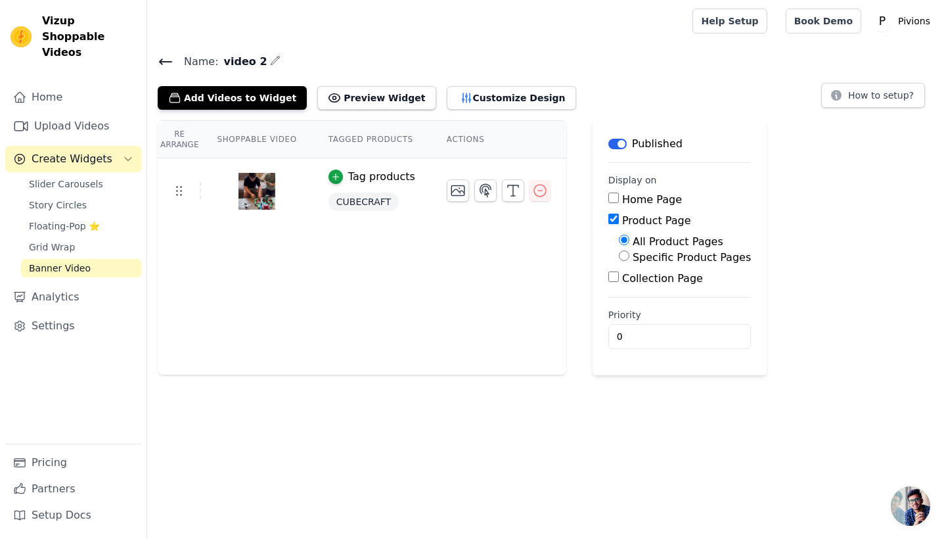
click at [159, 56] on icon at bounding box center [166, 62] width 16 height 16
